Goal: Information Seeking & Learning: Check status

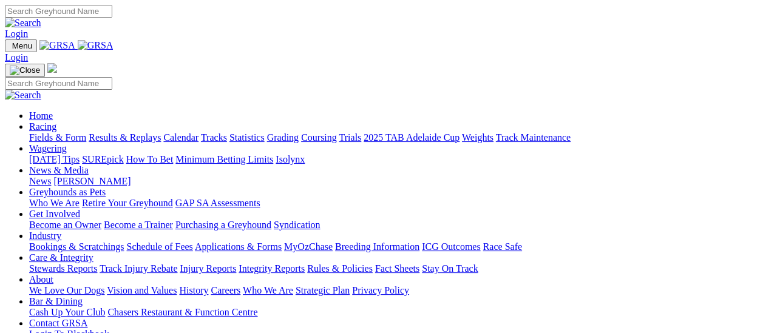
click at [121, 132] on link "Results & Replays" at bounding box center [125, 137] width 72 height 10
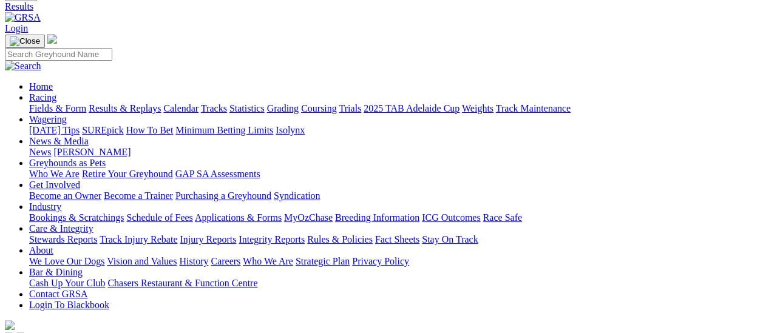
scroll to position [121, 0]
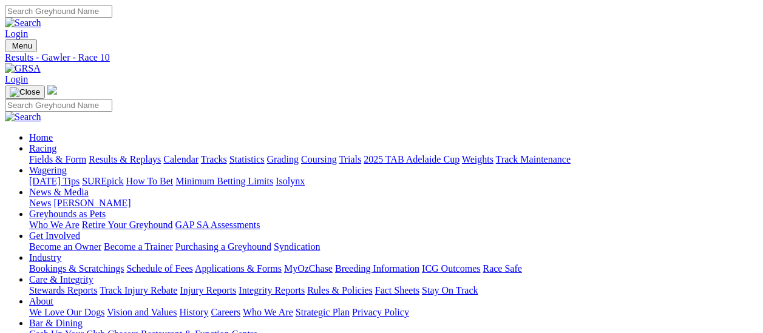
scroll to position [182, 0]
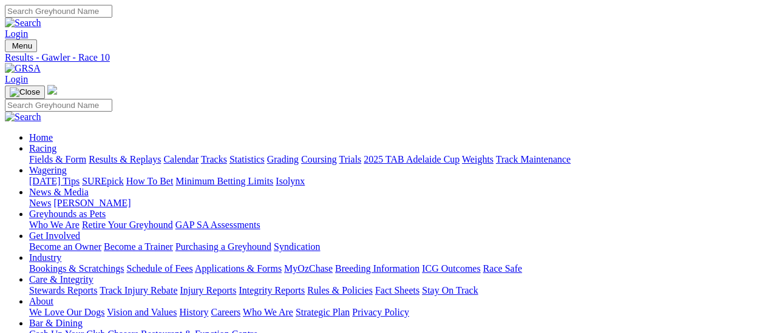
click at [37, 154] on link "Fields & Form" at bounding box center [57, 159] width 57 height 10
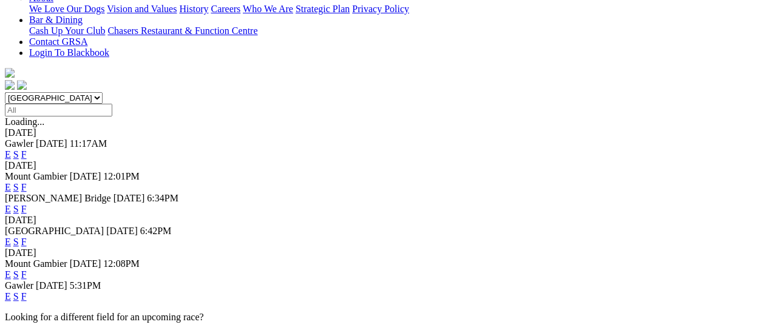
scroll to position [61, 0]
